Goal: Task Accomplishment & Management: Use online tool/utility

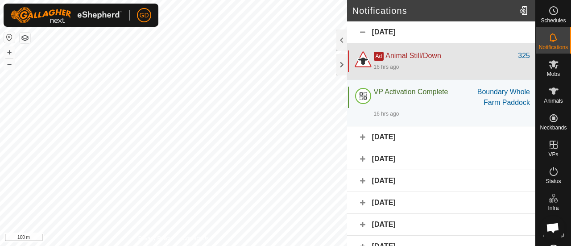
scroll to position [2962, 0]
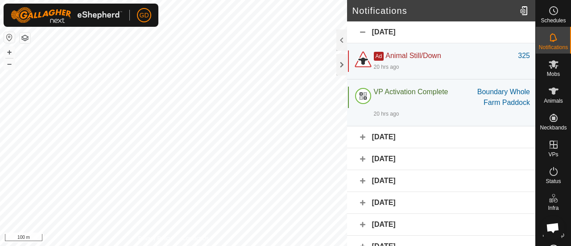
scroll to position [2962, 0]
click at [356, 26] on div "[DATE]" at bounding box center [441, 32] width 188 height 22
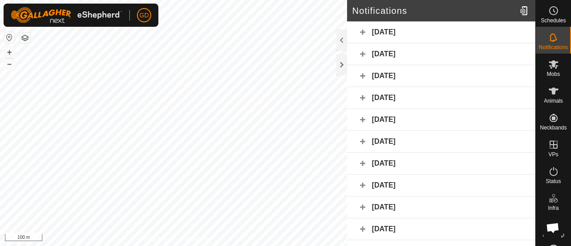
click at [356, 26] on div "[DATE]" at bounding box center [441, 32] width 188 height 22
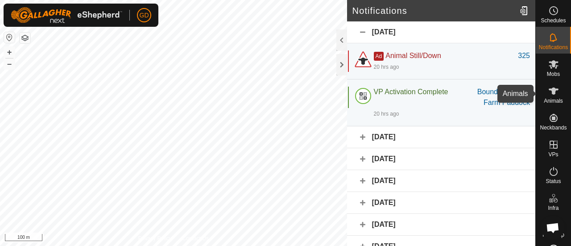
click at [548, 92] on icon at bounding box center [553, 91] width 11 height 11
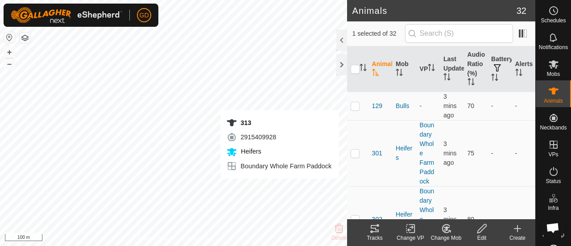
click at [368, 228] on tracks-svg-icon at bounding box center [375, 228] width 36 height 11
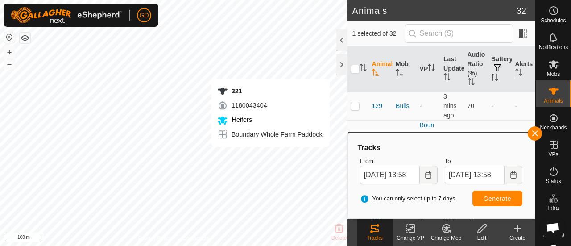
checkbox input "false"
checkbox input "true"
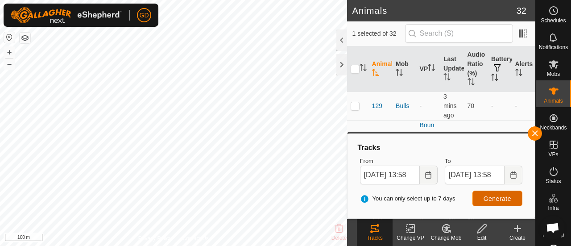
click at [500, 195] on span "Generate" at bounding box center [498, 198] width 28 height 7
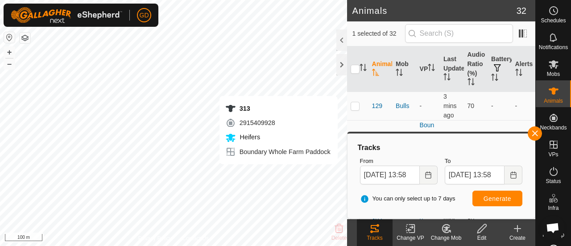
checkbox input "true"
checkbox input "false"
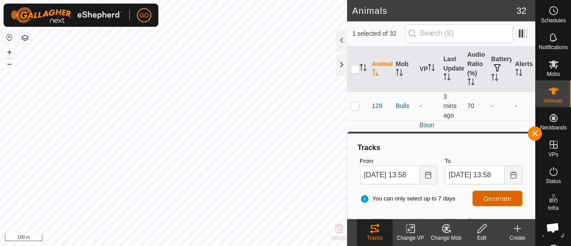
click at [494, 195] on span "Generate" at bounding box center [498, 198] width 28 height 7
click at [9, 63] on button "–" at bounding box center [9, 63] width 11 height 11
click at [11, 50] on button "+" at bounding box center [9, 52] width 11 height 11
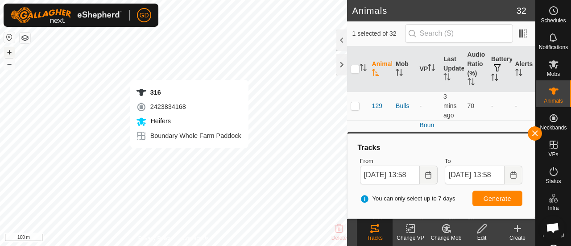
checkbox input "false"
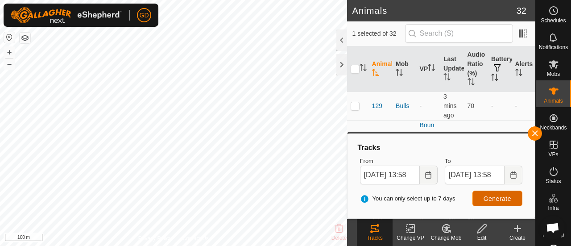
click at [500, 198] on span "Generate" at bounding box center [498, 198] width 28 height 7
click at [347, 207] on body "GD Schedules Notifications Mobs Animals Neckbands VPs Status Infra Heatmap Help…" at bounding box center [285, 123] width 571 height 246
click at [11, 51] on button "+" at bounding box center [9, 52] width 11 height 11
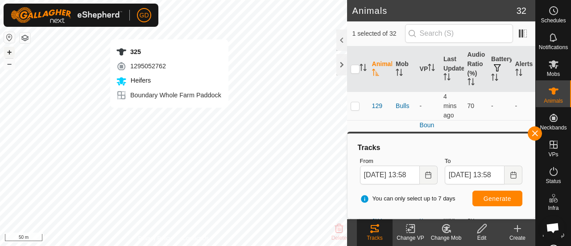
checkbox input "false"
checkbox input "true"
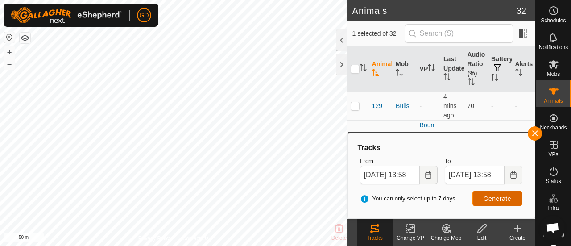
click at [496, 193] on button "Generate" at bounding box center [497, 198] width 50 height 16
click at [10, 66] on button "–" at bounding box center [9, 63] width 11 height 11
click at [8, 50] on button "+" at bounding box center [9, 52] width 11 height 11
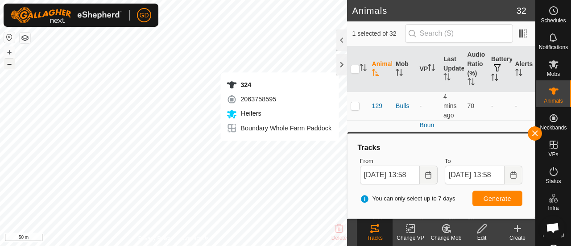
checkbox input "true"
checkbox input "false"
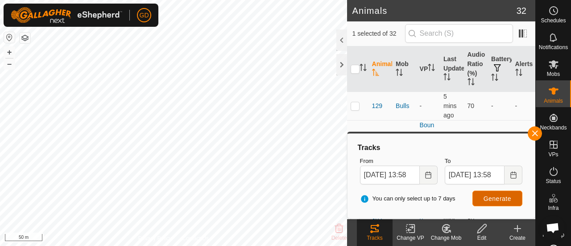
click at [488, 198] on span "Generate" at bounding box center [498, 198] width 28 height 7
click at [12, 50] on button "+" at bounding box center [9, 52] width 11 height 11
click at [8, 64] on button "–" at bounding box center [9, 63] width 11 height 11
click at [431, 161] on body "GD Schedules Notifications Mobs Animals Neckbands VPs Status Infra Heatmap Help…" at bounding box center [285, 123] width 571 height 246
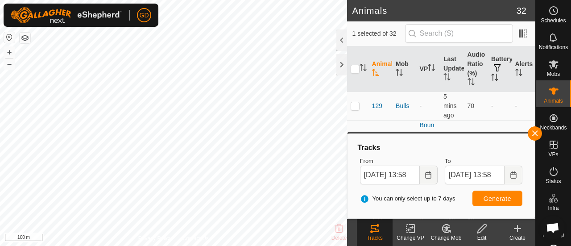
click at [384, 75] on th "Animal" at bounding box center [380, 68] width 24 height 45
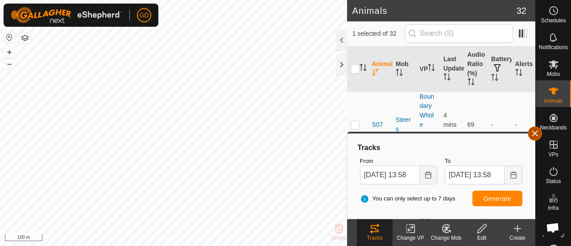
click at [532, 130] on button "button" at bounding box center [535, 133] width 14 height 14
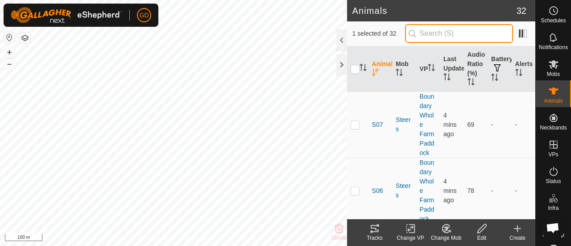
click at [456, 34] on input "text" at bounding box center [459, 33] width 108 height 19
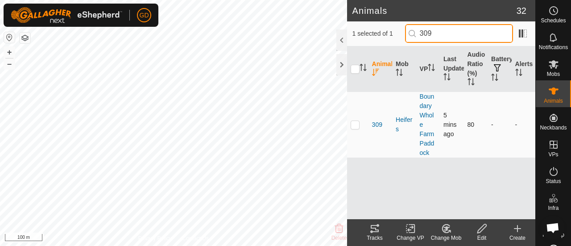
type input "309"
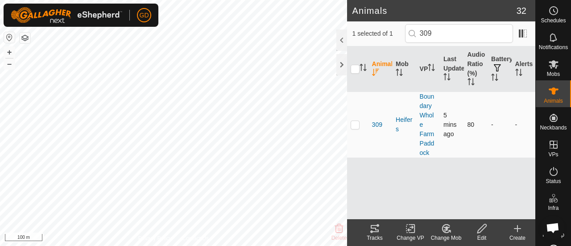
click at [354, 125] on p-checkbox at bounding box center [355, 124] width 9 height 7
checkbox input "true"
click at [11, 66] on button "–" at bounding box center [9, 63] width 11 height 11
click at [375, 229] on icon at bounding box center [374, 228] width 11 height 11
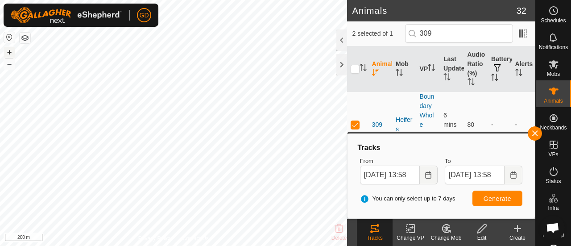
click at [9, 50] on button "+" at bounding box center [9, 52] width 11 height 11
click at [12, 50] on button "+" at bounding box center [9, 52] width 11 height 11
